Goal: Check status: Check status

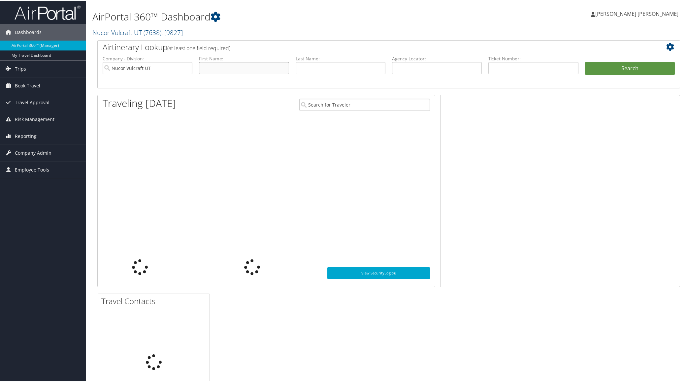
click at [205, 70] on input "text" at bounding box center [244, 67] width 90 height 12
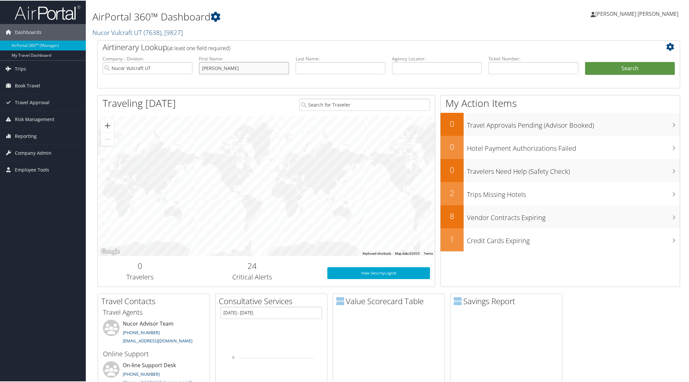
type input "bruce"
type input "q"
type input "Brothersen"
click at [625, 65] on button "Search" at bounding box center [630, 67] width 90 height 13
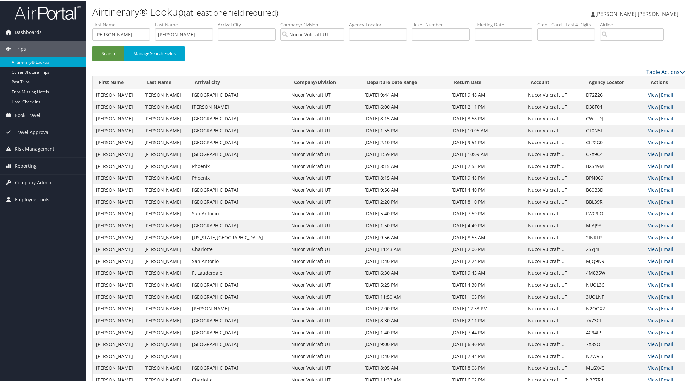
click at [648, 94] on link "View" at bounding box center [653, 94] width 10 height 6
click at [648, 103] on link "View" at bounding box center [653, 106] width 10 height 6
click at [648, 116] on link "View" at bounding box center [653, 118] width 10 height 6
click at [648, 129] on link "View" at bounding box center [653, 130] width 10 height 6
drag, startPoint x: 115, startPoint y: 34, endPoint x: 85, endPoint y: 35, distance: 29.7
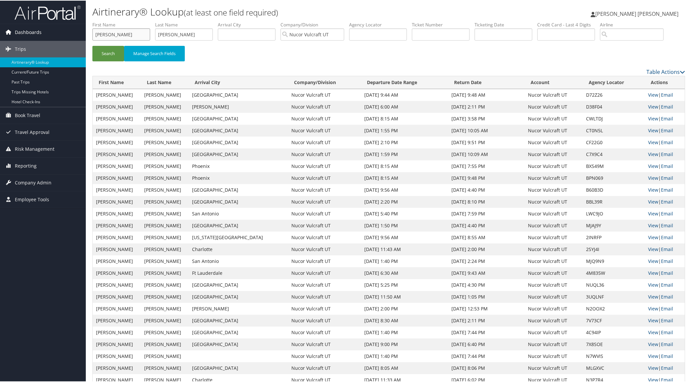
click at [85, 35] on div "Dashboards AirPortal 360™ (Manager) My Travel Dashboard Trips Airtinerary® Look…" at bounding box center [345, 347] width 691 height 694
type input "chad"
type input "crowther"
click at [108, 51] on button "Search" at bounding box center [108, 53] width 32 height 16
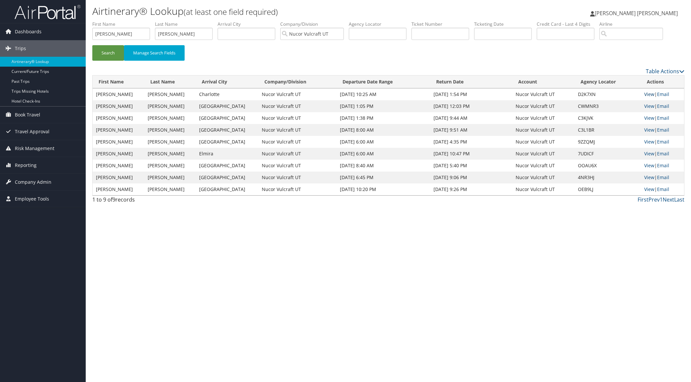
click at [647, 93] on link "View" at bounding box center [650, 94] width 10 height 6
click at [650, 105] on link "View" at bounding box center [650, 106] width 10 height 6
drag, startPoint x: 124, startPoint y: 36, endPoint x: 68, endPoint y: 32, distance: 55.5
click at [68, 32] on div "Dashboards AirPortal 360™ (Manager) My Travel Dashboard Trips Airtinerary® Look…" at bounding box center [345, 191] width 691 height 382
type input "Shayne"
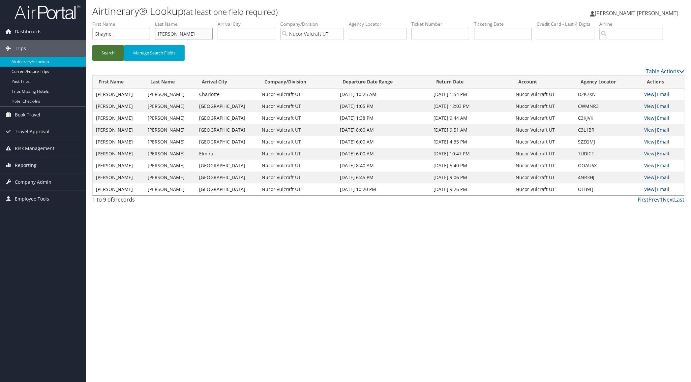
type input "Cragun"
click at [102, 49] on button "Search" at bounding box center [108, 53] width 32 height 16
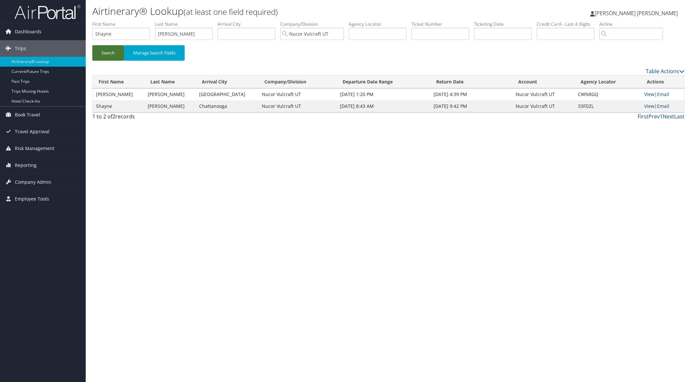
click at [92, 45] on button "Search" at bounding box center [108, 53] width 32 height 16
click at [651, 95] on link "View" at bounding box center [650, 94] width 10 height 6
click at [647, 105] on link "View" at bounding box center [650, 106] width 10 height 6
drag, startPoint x: 126, startPoint y: 35, endPoint x: 158, endPoint y: 62, distance: 42.4
click at [57, 28] on div "Dashboards AirPortal 360™ (Manager) My Travel Dashboard Trips Airtinerary® Look…" at bounding box center [345, 191] width 691 height 382
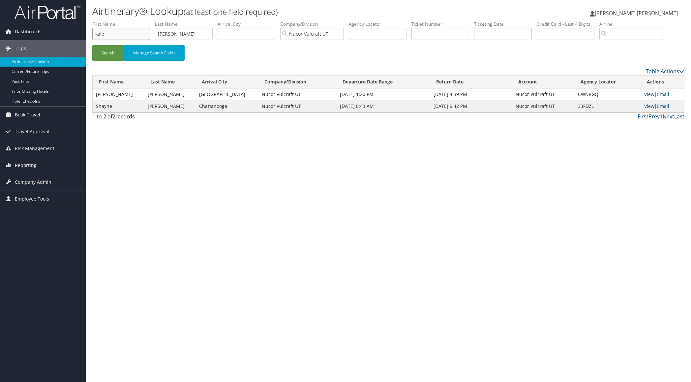
type input "kale"
type input "sederholm"
click at [108, 55] on button "Search" at bounding box center [108, 53] width 32 height 16
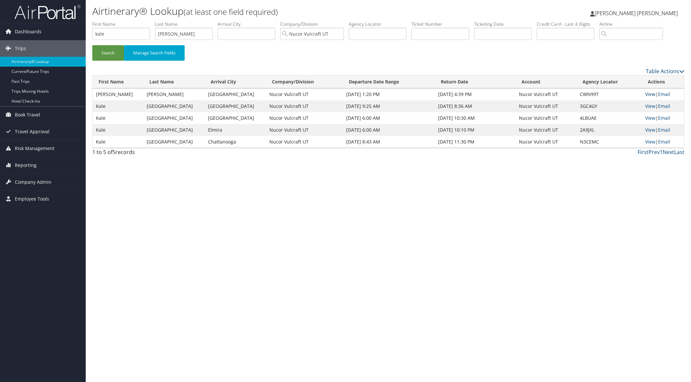
click at [648, 95] on link "View" at bounding box center [651, 94] width 10 height 6
click at [649, 106] on link "View" at bounding box center [651, 106] width 10 height 6
drag, startPoint x: 127, startPoint y: 33, endPoint x: 88, endPoint y: 33, distance: 39.3
click at [92, 33] on form "First Name kale Last Name sederholm Departure City Arrival City Company/Divisio…" at bounding box center [388, 44] width 593 height 46
type input "landon"
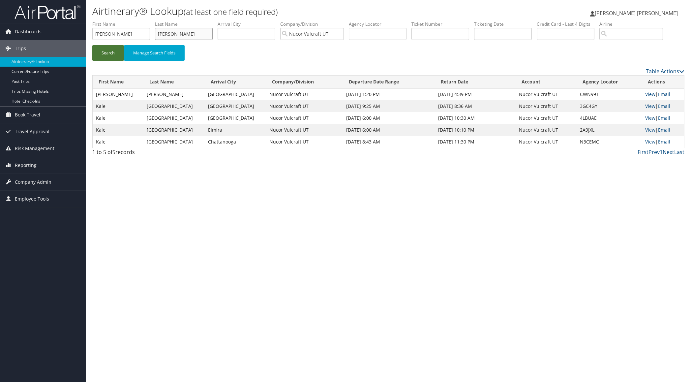
type input "cragun"
drag, startPoint x: 103, startPoint y: 49, endPoint x: 99, endPoint y: 40, distance: 9.9
click at [103, 49] on button "Search" at bounding box center [108, 53] width 32 height 16
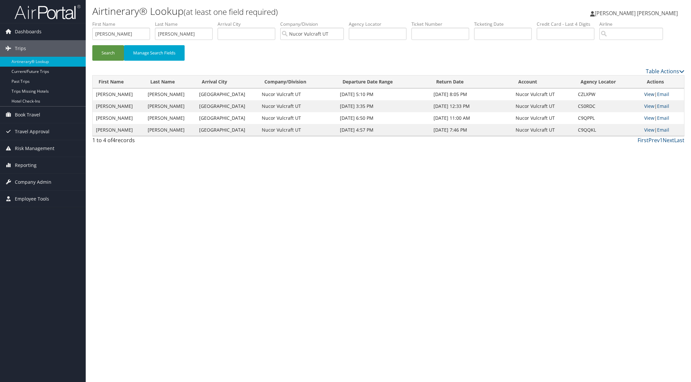
click at [650, 95] on link "View" at bounding box center [650, 94] width 10 height 6
drag, startPoint x: 122, startPoint y: 35, endPoint x: 75, endPoint y: 33, distance: 47.2
click at [75, 33] on div "Dashboards AirPortal 360™ (Manager) My Travel Dashboard Trips Airtinerary® Look…" at bounding box center [345, 191] width 691 height 382
type input "timare"
type input "phillips"
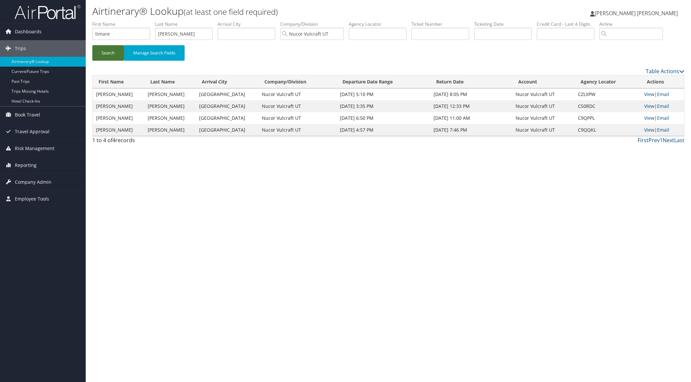
click at [104, 53] on button "Search" at bounding box center [108, 53] width 32 height 16
click at [647, 92] on link "View" at bounding box center [650, 94] width 10 height 6
drag, startPoint x: 113, startPoint y: 33, endPoint x: 72, endPoint y: 30, distance: 41.4
click at [72, 30] on div "Dashboards AirPortal 360™ (Manager) My Travel Dashboard Trips Airtinerary® Look…" at bounding box center [345, 191] width 691 height 382
type input "shawn"
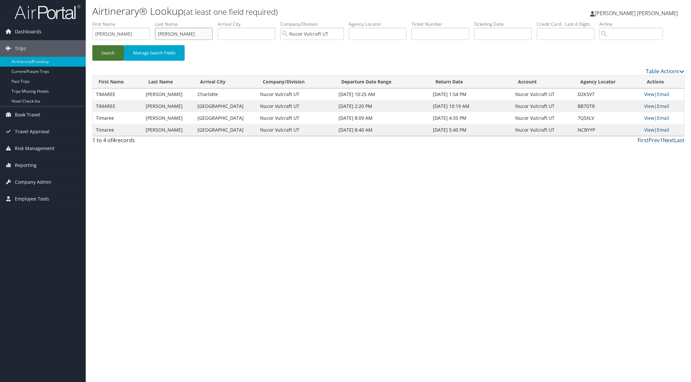
type input "meade"
click at [105, 50] on button "Search" at bounding box center [108, 53] width 32 height 16
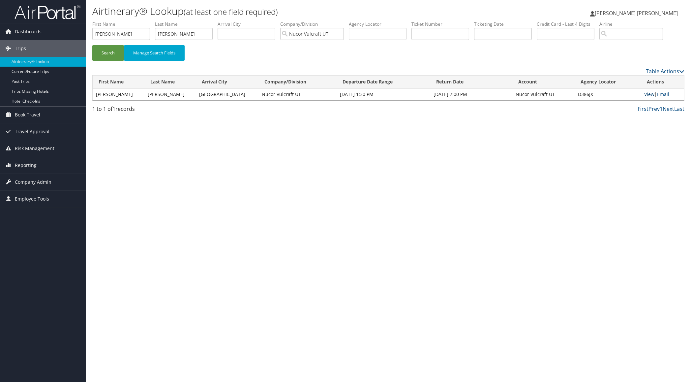
click at [649, 95] on link "View" at bounding box center [650, 94] width 10 height 6
drag, startPoint x: 112, startPoint y: 33, endPoint x: 88, endPoint y: 33, distance: 24.8
click at [92, 33] on form "First Name shawn Last Name meade Departure City Arrival City Company/Division N…" at bounding box center [388, 44] width 593 height 46
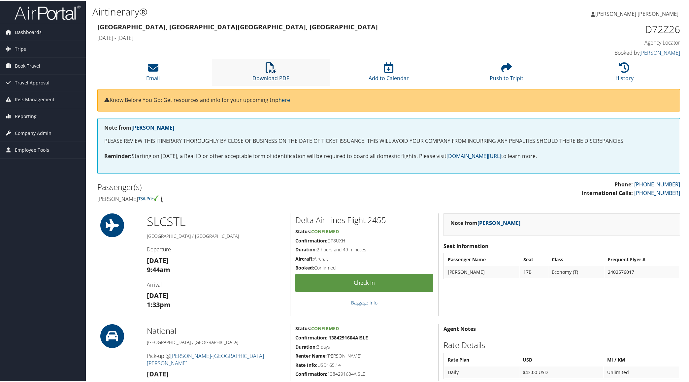
click at [268, 64] on icon at bounding box center [271, 67] width 11 height 11
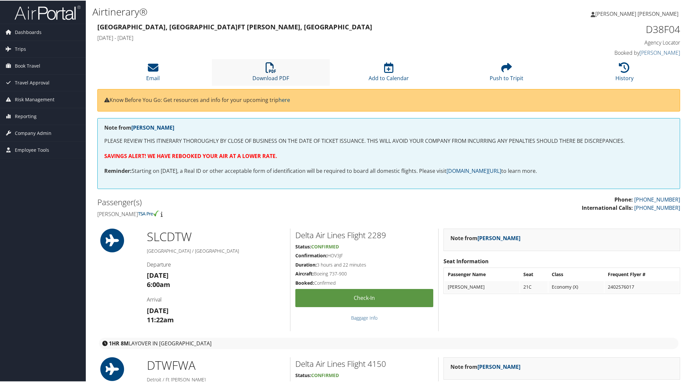
click at [267, 65] on icon at bounding box center [271, 67] width 11 height 11
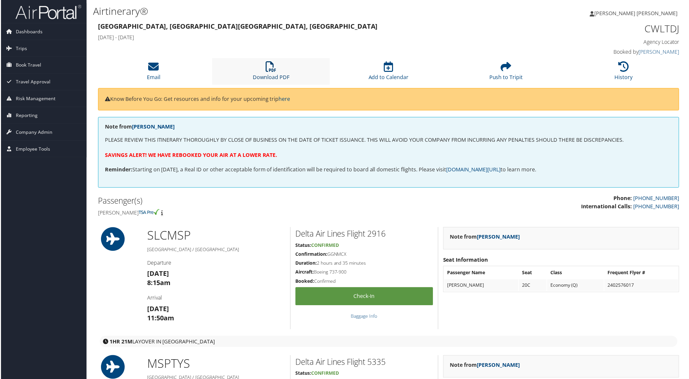
click at [272, 67] on icon at bounding box center [271, 67] width 11 height 11
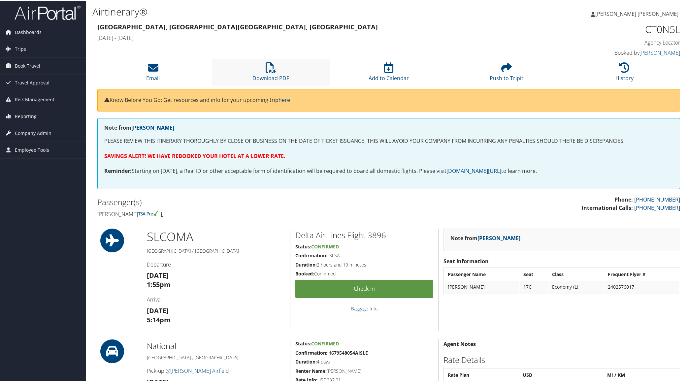
click at [282, 73] on li "Download PDF" at bounding box center [271, 71] width 118 height 27
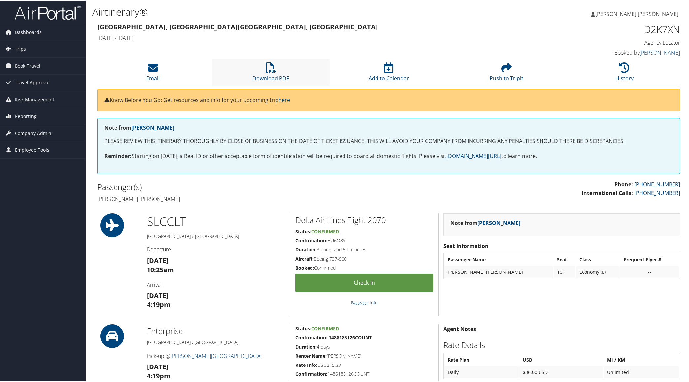
click at [275, 73] on li "Download PDF" at bounding box center [271, 71] width 118 height 27
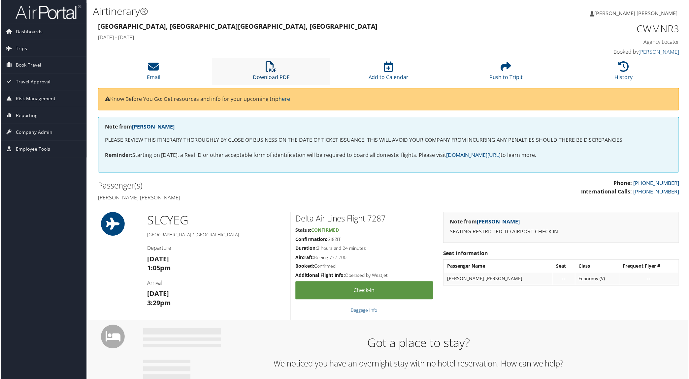
click at [273, 70] on icon at bounding box center [271, 67] width 11 height 11
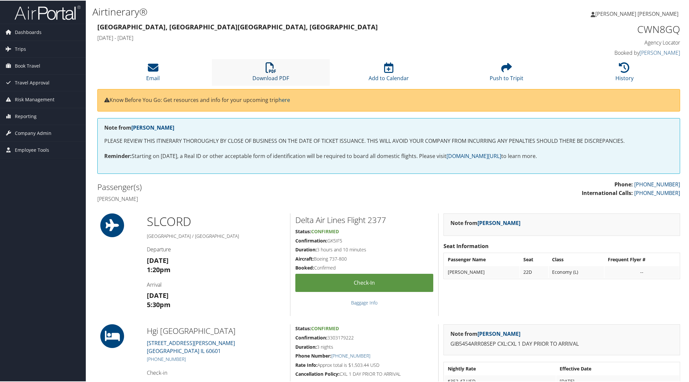
click at [270, 75] on link "Download PDF" at bounding box center [270, 73] width 37 height 16
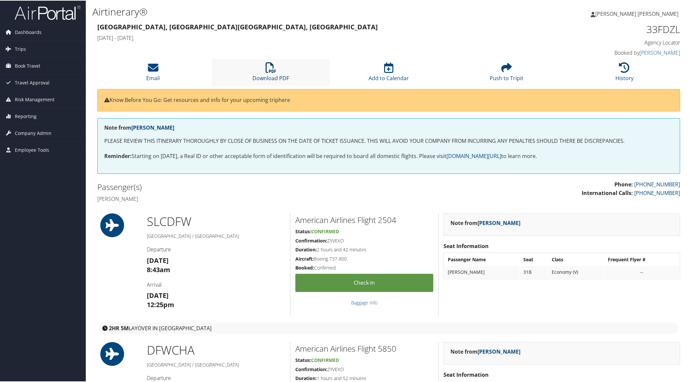
click at [275, 76] on link "Download PDF" at bounding box center [270, 73] width 37 height 16
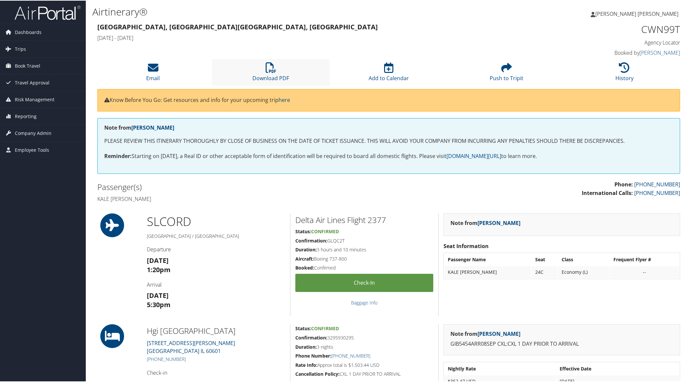
click at [264, 69] on li "Download PDF" at bounding box center [271, 71] width 118 height 27
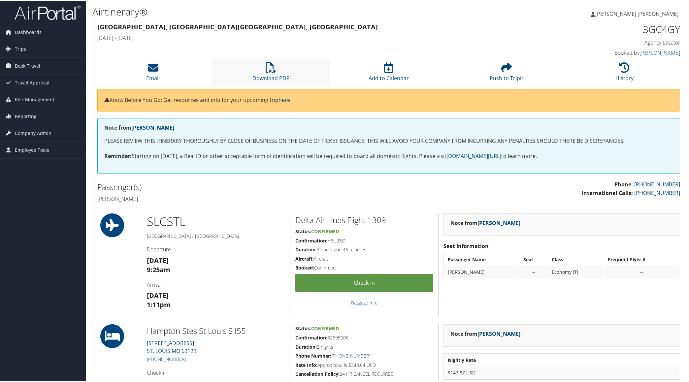
click at [269, 74] on li "Download PDF" at bounding box center [271, 71] width 118 height 27
click at [268, 73] on li "Download PDF" at bounding box center [271, 71] width 118 height 27
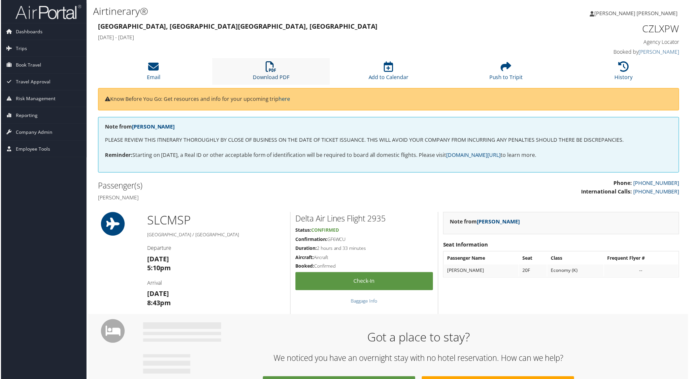
click at [267, 72] on icon at bounding box center [271, 67] width 11 height 11
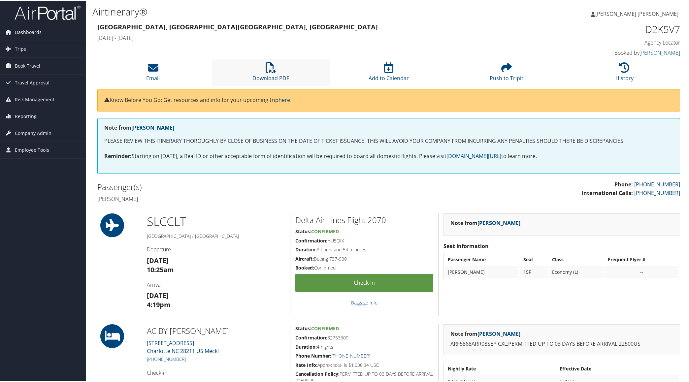
click at [273, 75] on link "Download PDF" at bounding box center [270, 73] width 37 height 16
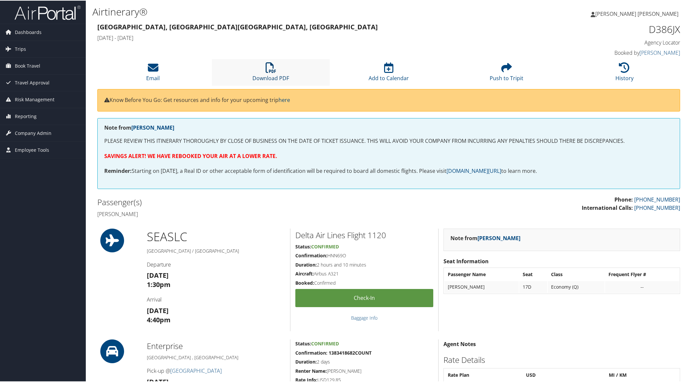
click at [271, 71] on icon at bounding box center [271, 67] width 11 height 11
click at [270, 71] on icon at bounding box center [271, 67] width 11 height 11
